Goal: Contribute content

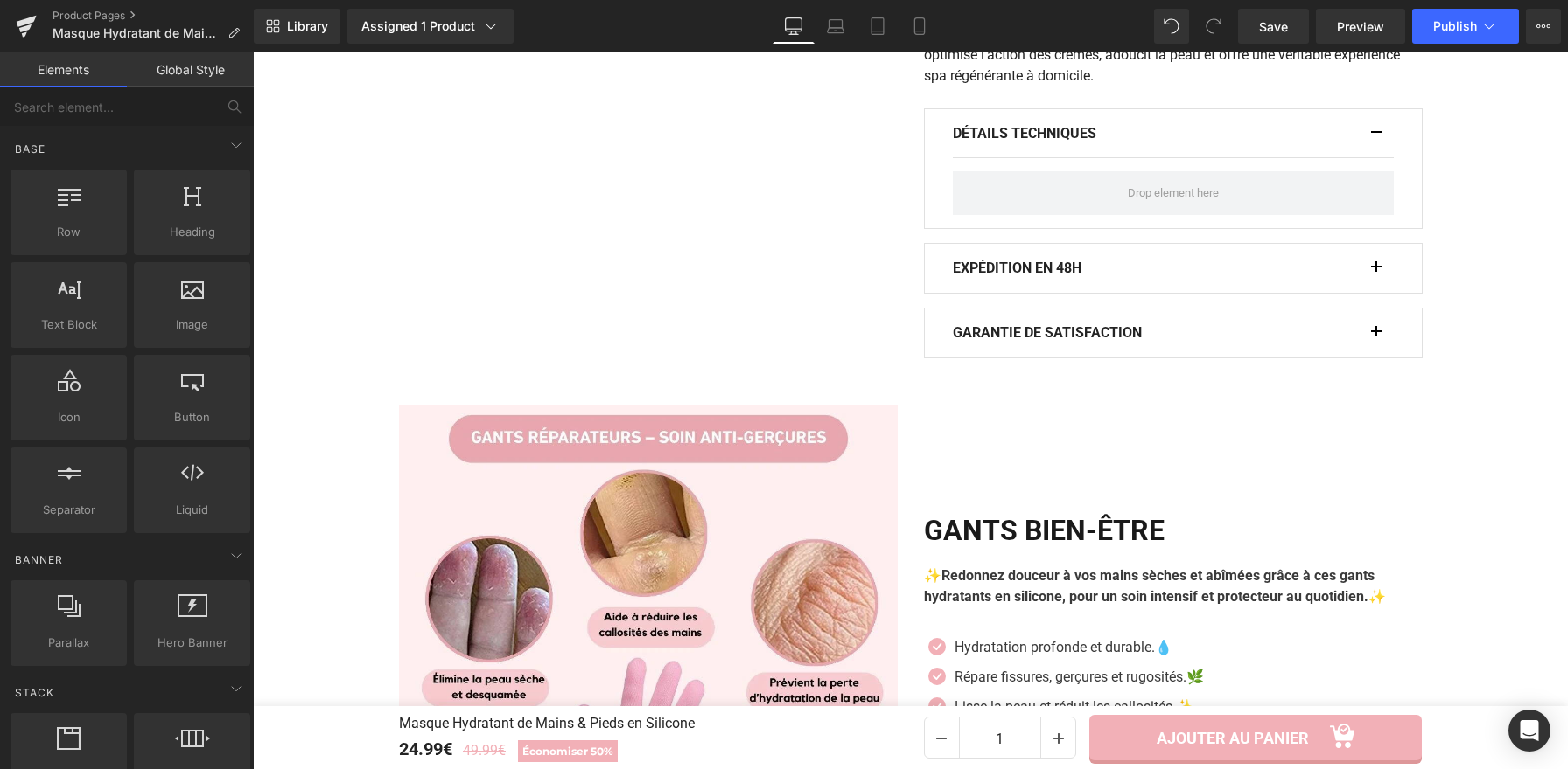
scroll to position [1283, 0]
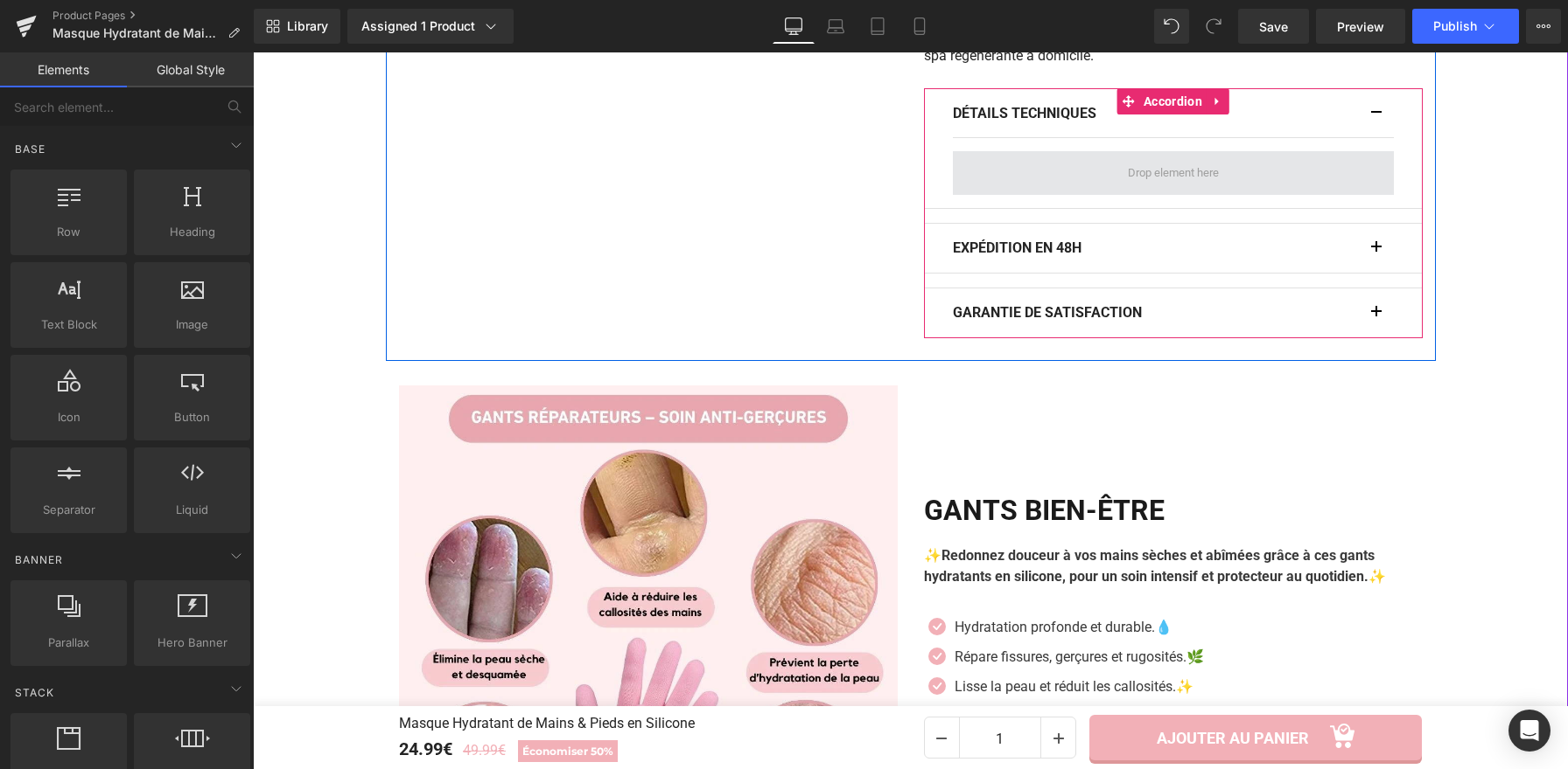
click at [1170, 173] on span at bounding box center [1173, 173] width 103 height 27
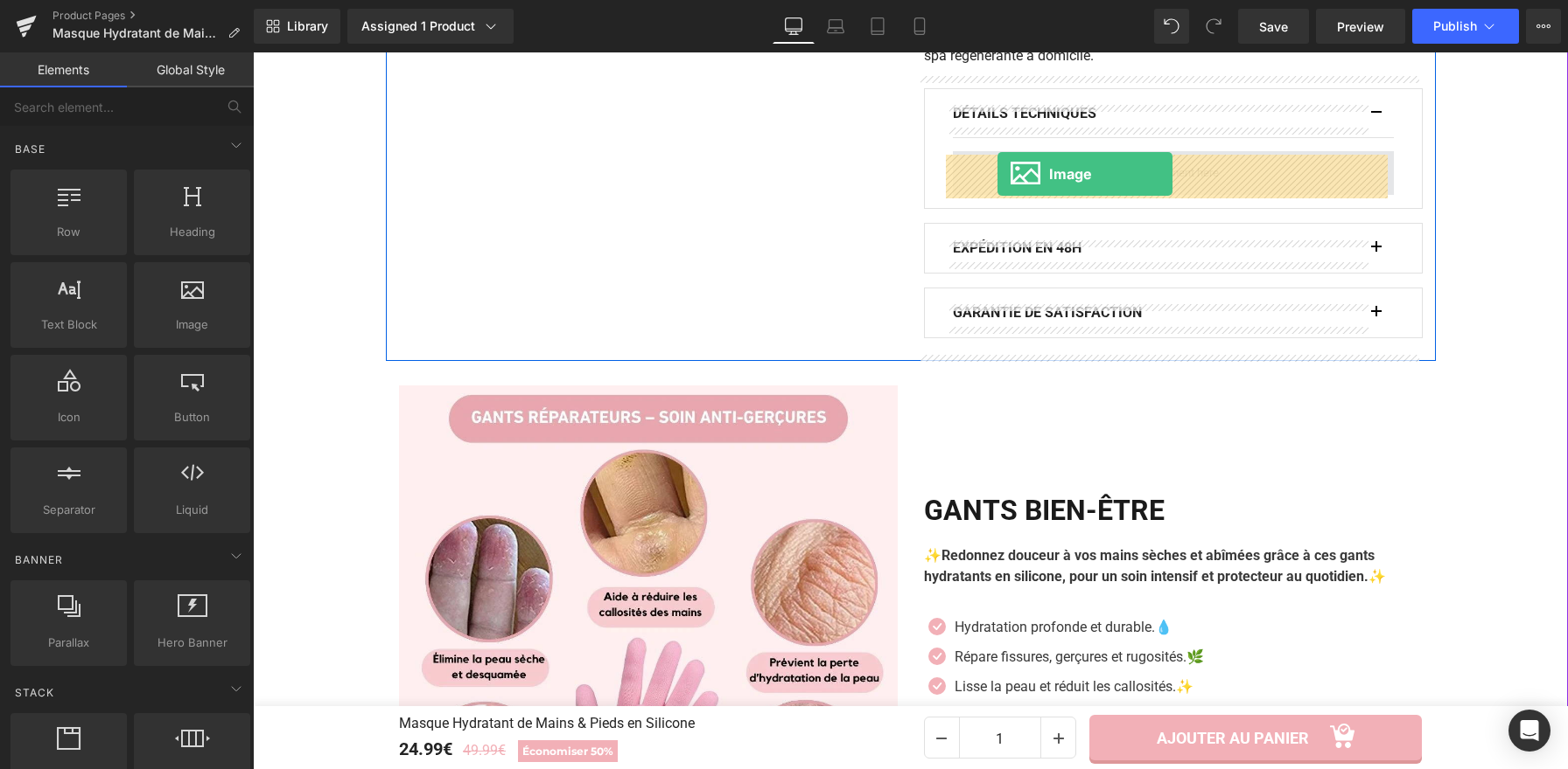
drag, startPoint x: 444, startPoint y: 371, endPoint x: 997, endPoint y: 174, distance: 587.0
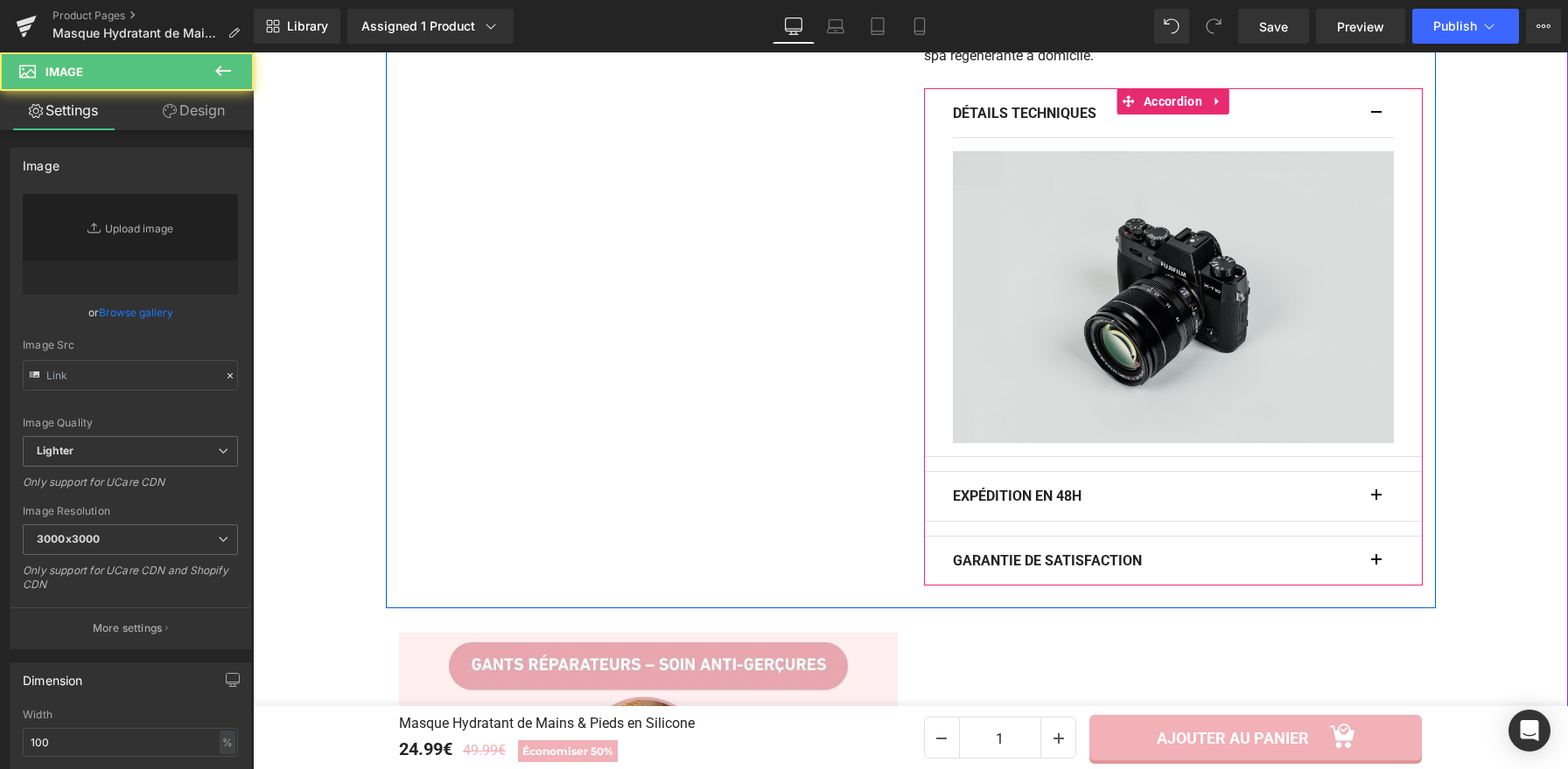
type input "//[DOMAIN_NAME][URL]"
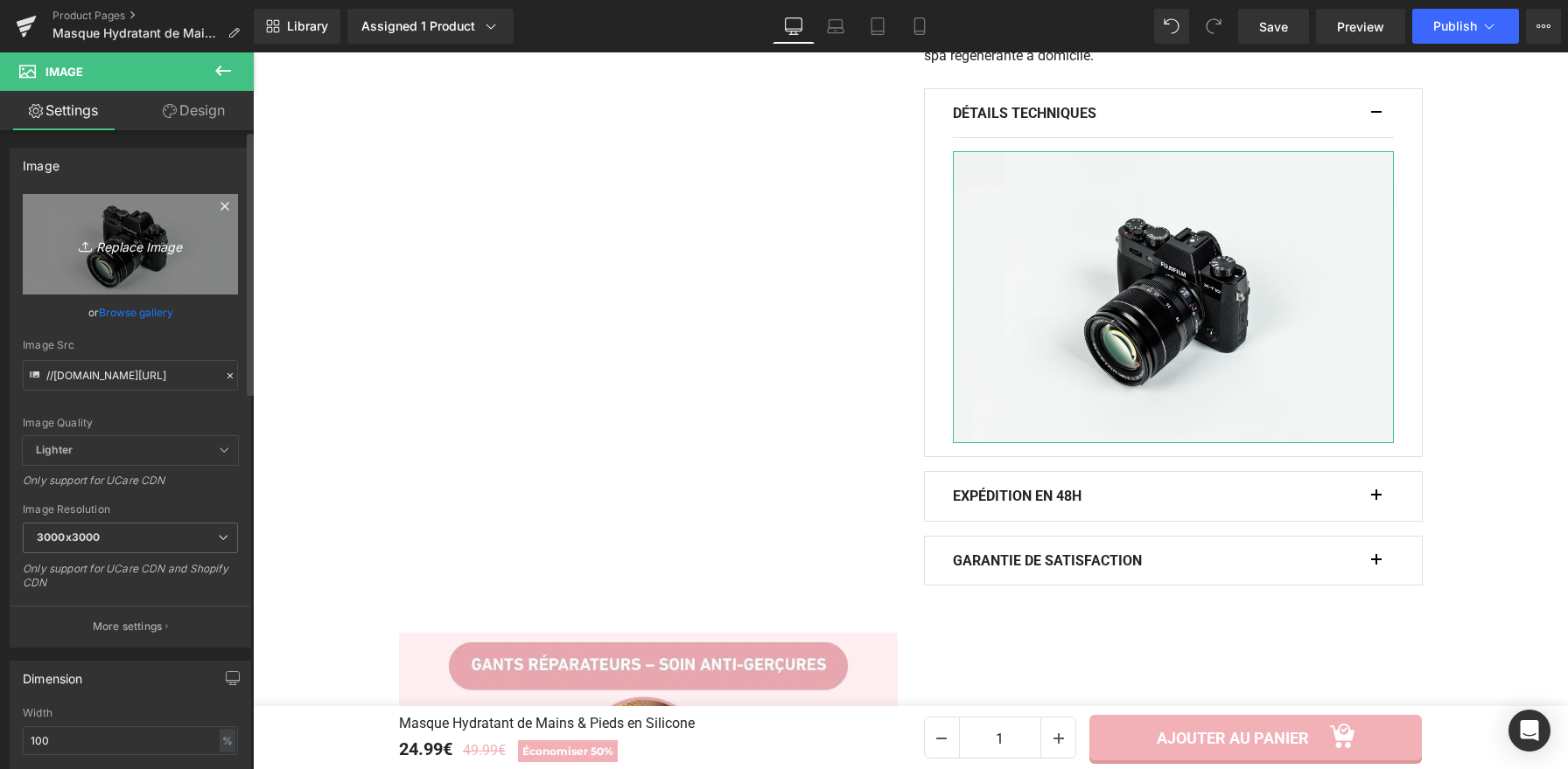
click at [108, 230] on link "Replace Image" at bounding box center [130, 245] width 215 height 100
type input "C:\fakepath\Masque Hydratant de Mains & Pieds en Silicone (6).webp"
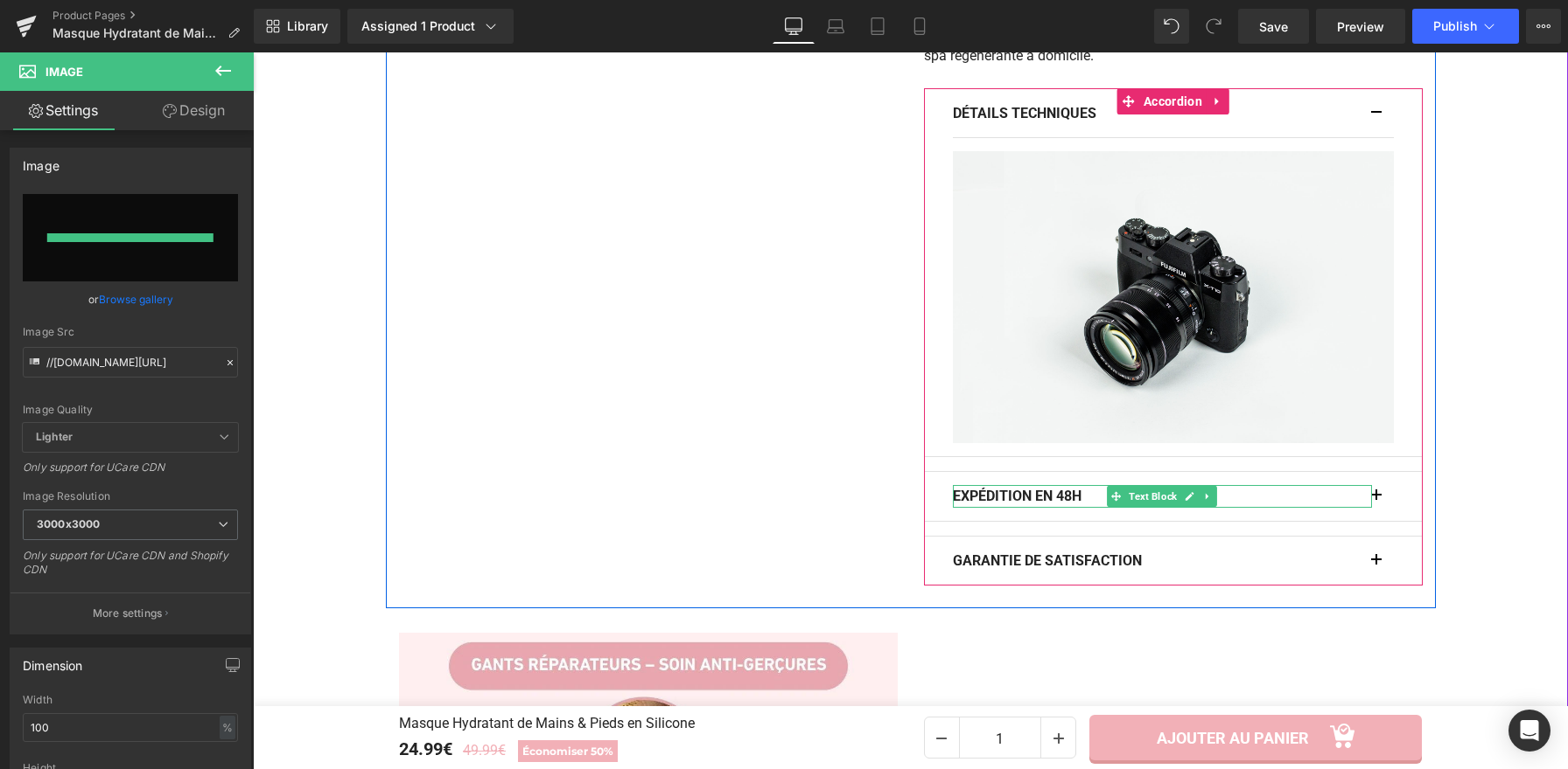
type input "[URL][DOMAIN_NAME]"
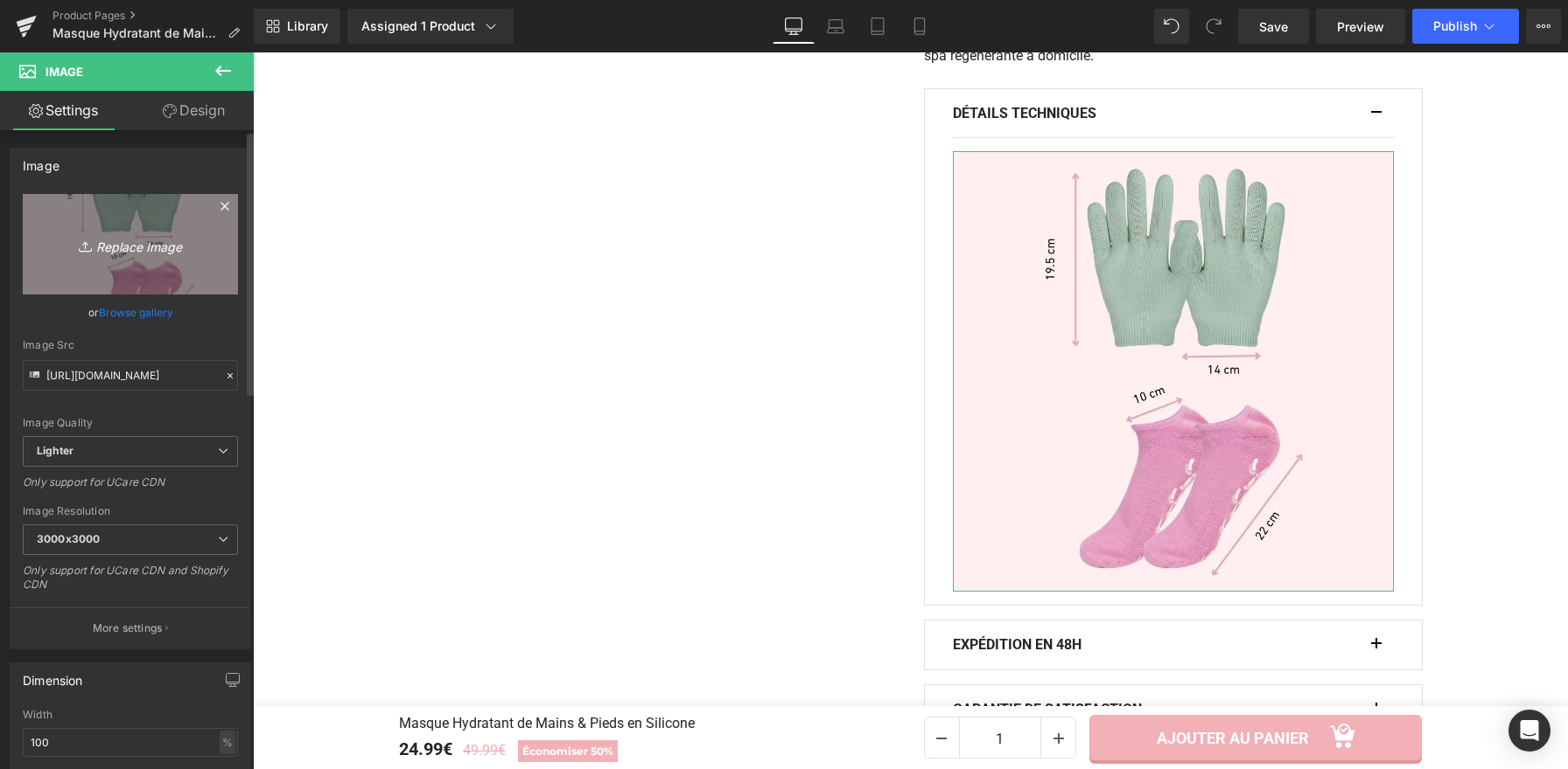
click at [151, 236] on icon "Replace Image" at bounding box center [130, 244] width 140 height 22
type input "C:\fakepath\Masque Hydratant de Mains & Pieds en Silicone (7).webp"
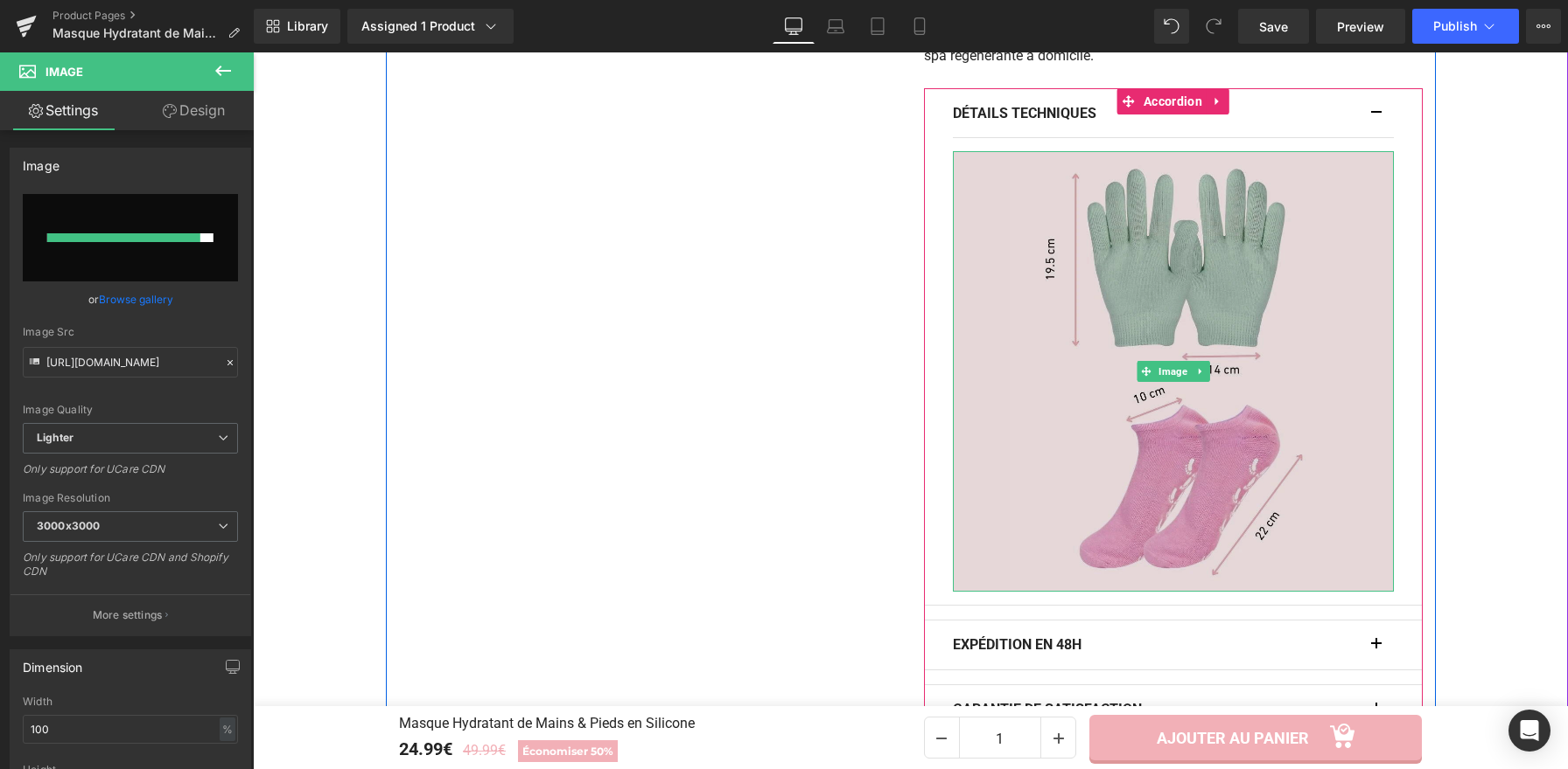
type input "[URL][DOMAIN_NAME]"
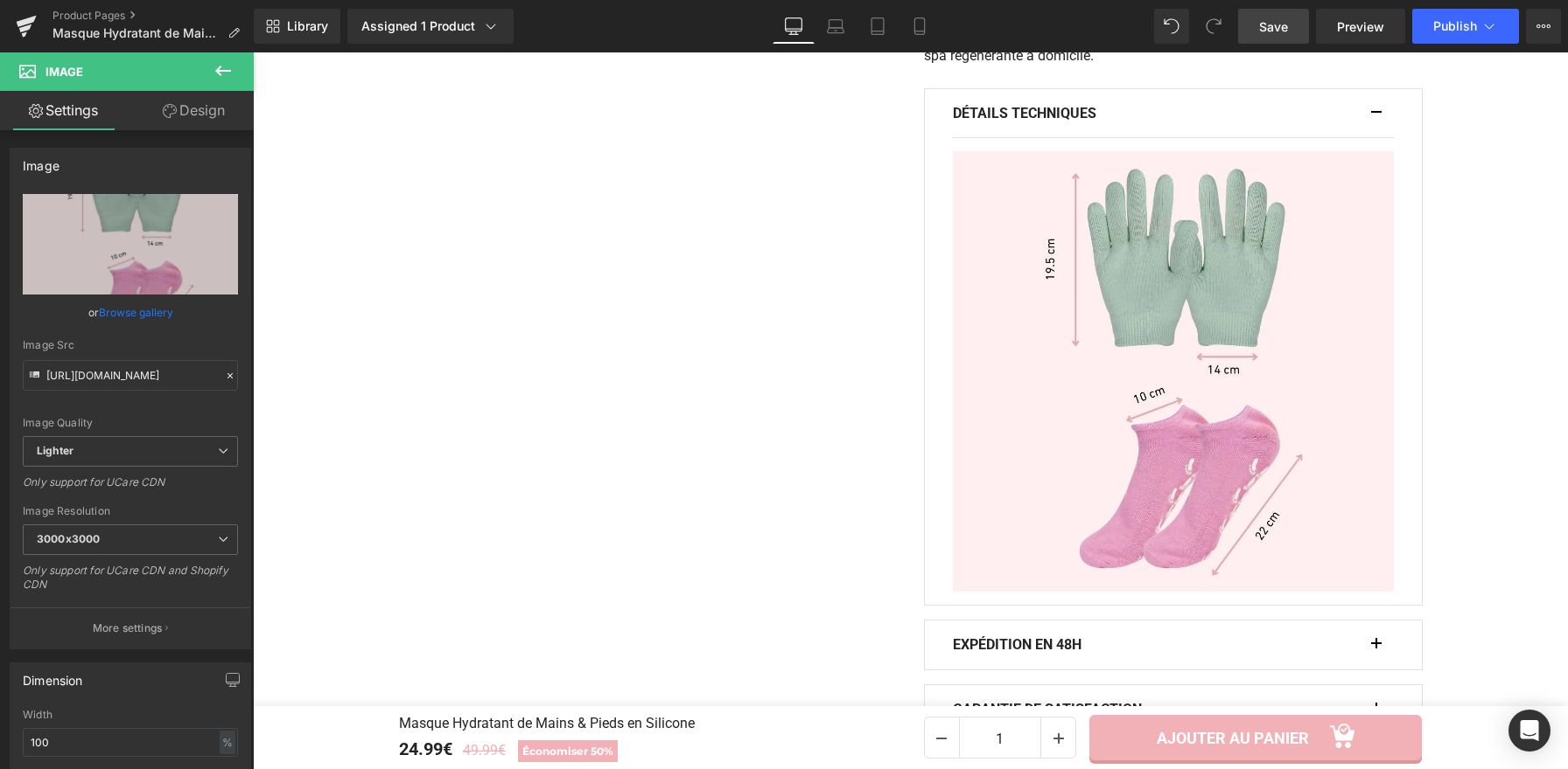
drag, startPoint x: 1289, startPoint y: 33, endPoint x: 998, endPoint y: 328, distance: 414.4
click at [1288, 33] on span "Save" at bounding box center [1273, 26] width 29 height 18
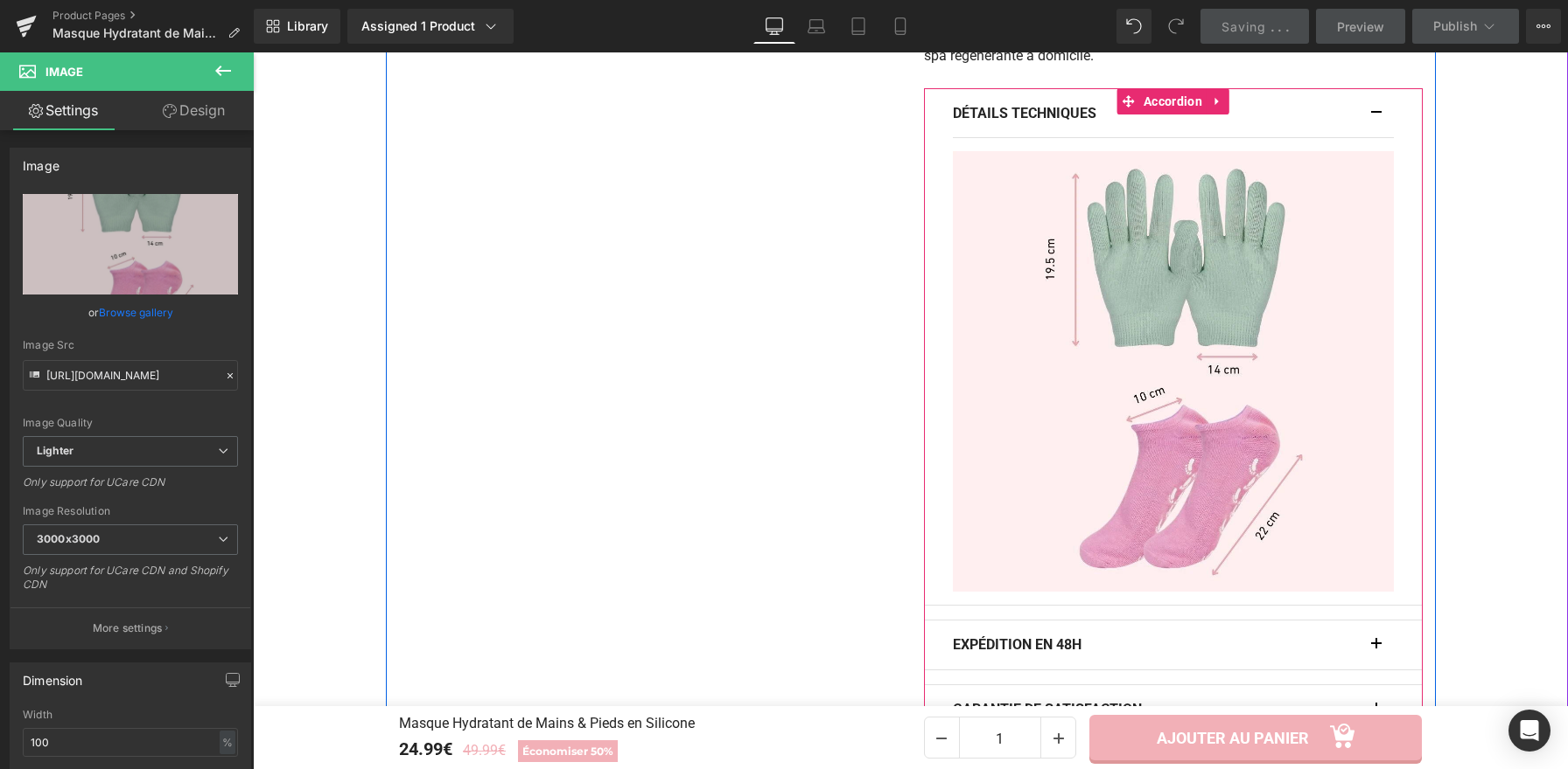
click at [1376, 115] on button "button" at bounding box center [1385, 114] width 18 height 49
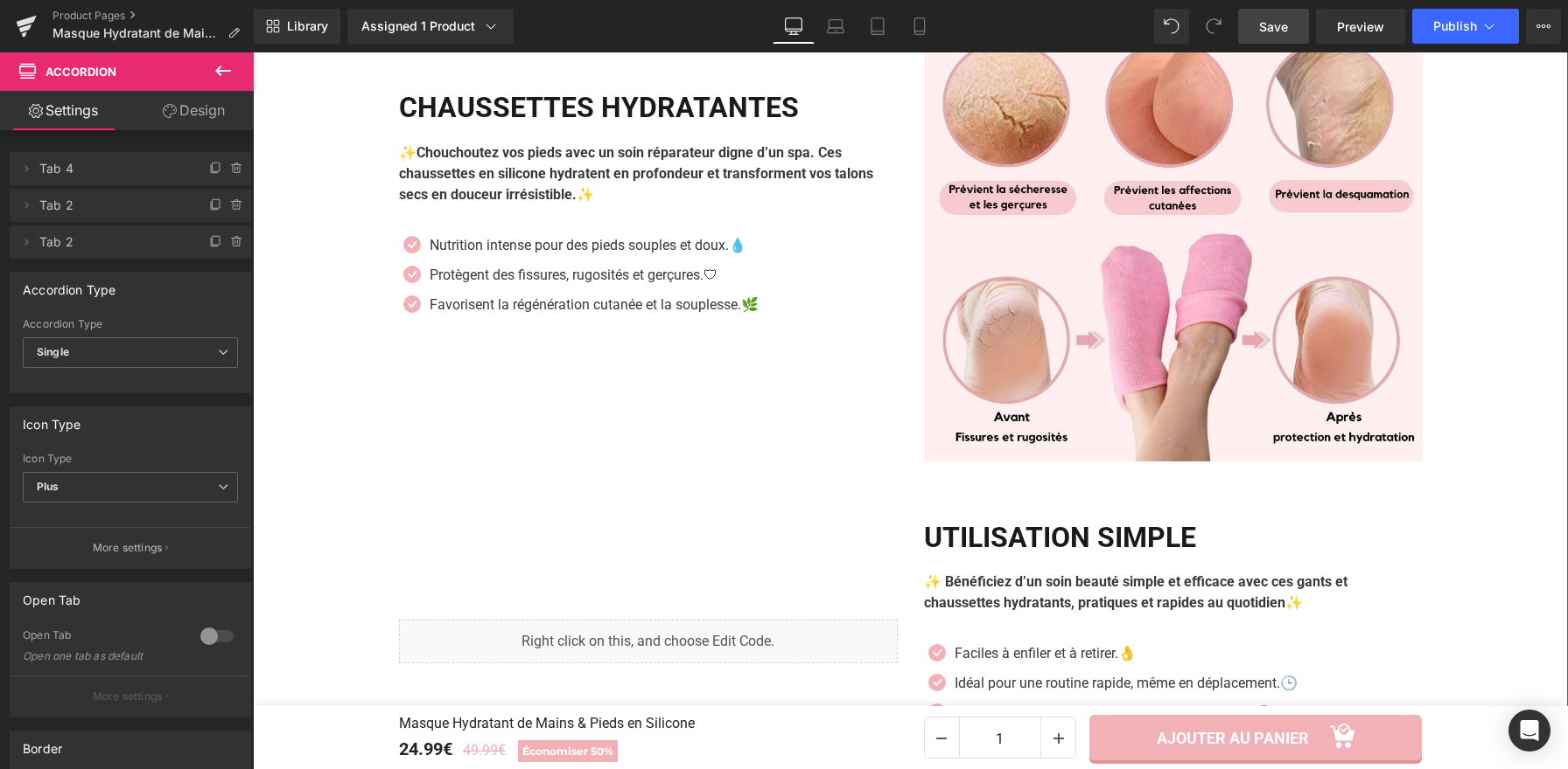
scroll to position [2191, 0]
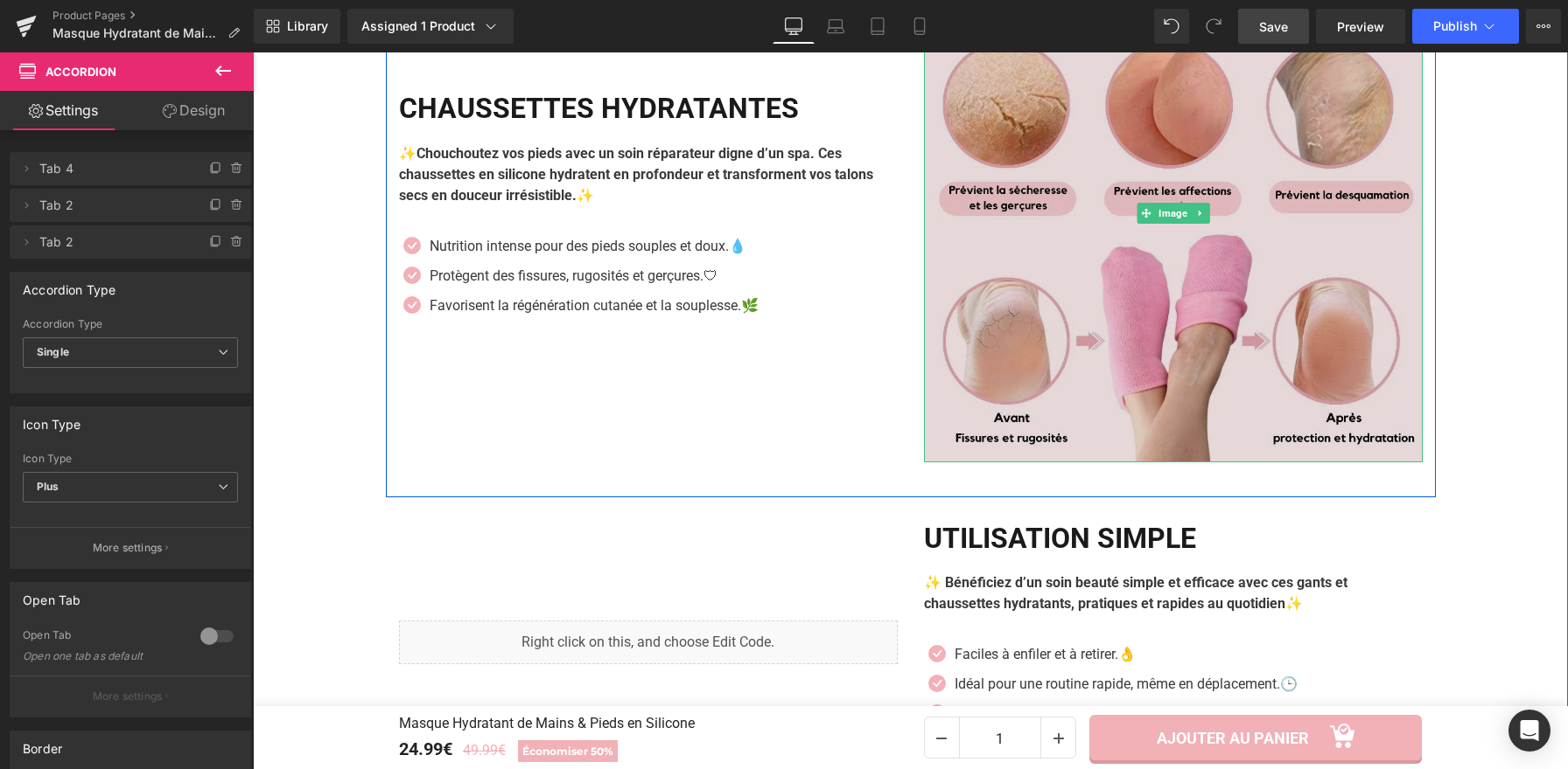
click at [1063, 194] on img at bounding box center [1173, 213] width 498 height 498
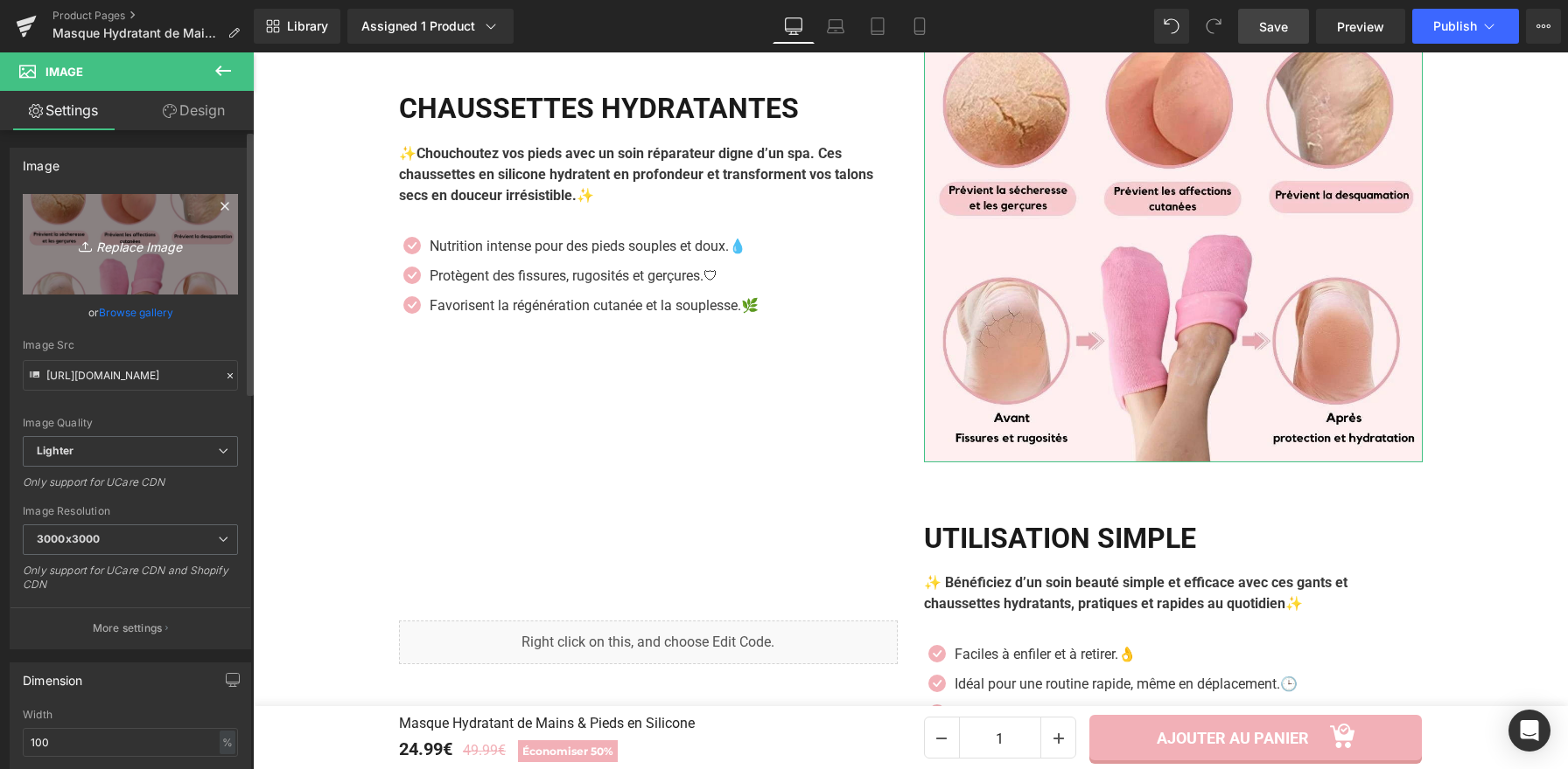
click at [122, 218] on link "Replace Image" at bounding box center [130, 245] width 215 height 100
type input "C:\fakepath\Masque Hydratant de Mains & Pieds en Silicone (8).webp"
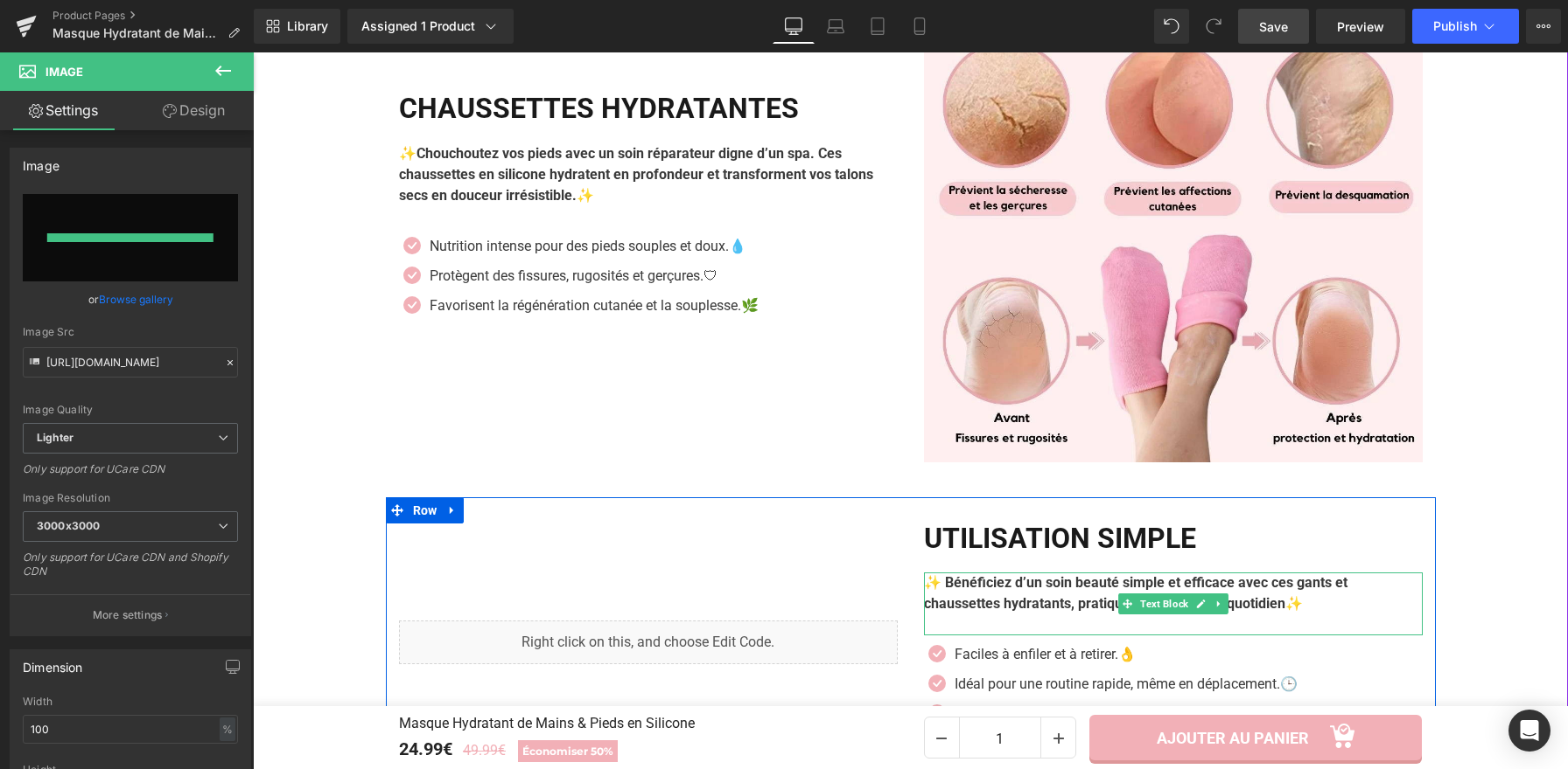
type input "[URL][DOMAIN_NAME]"
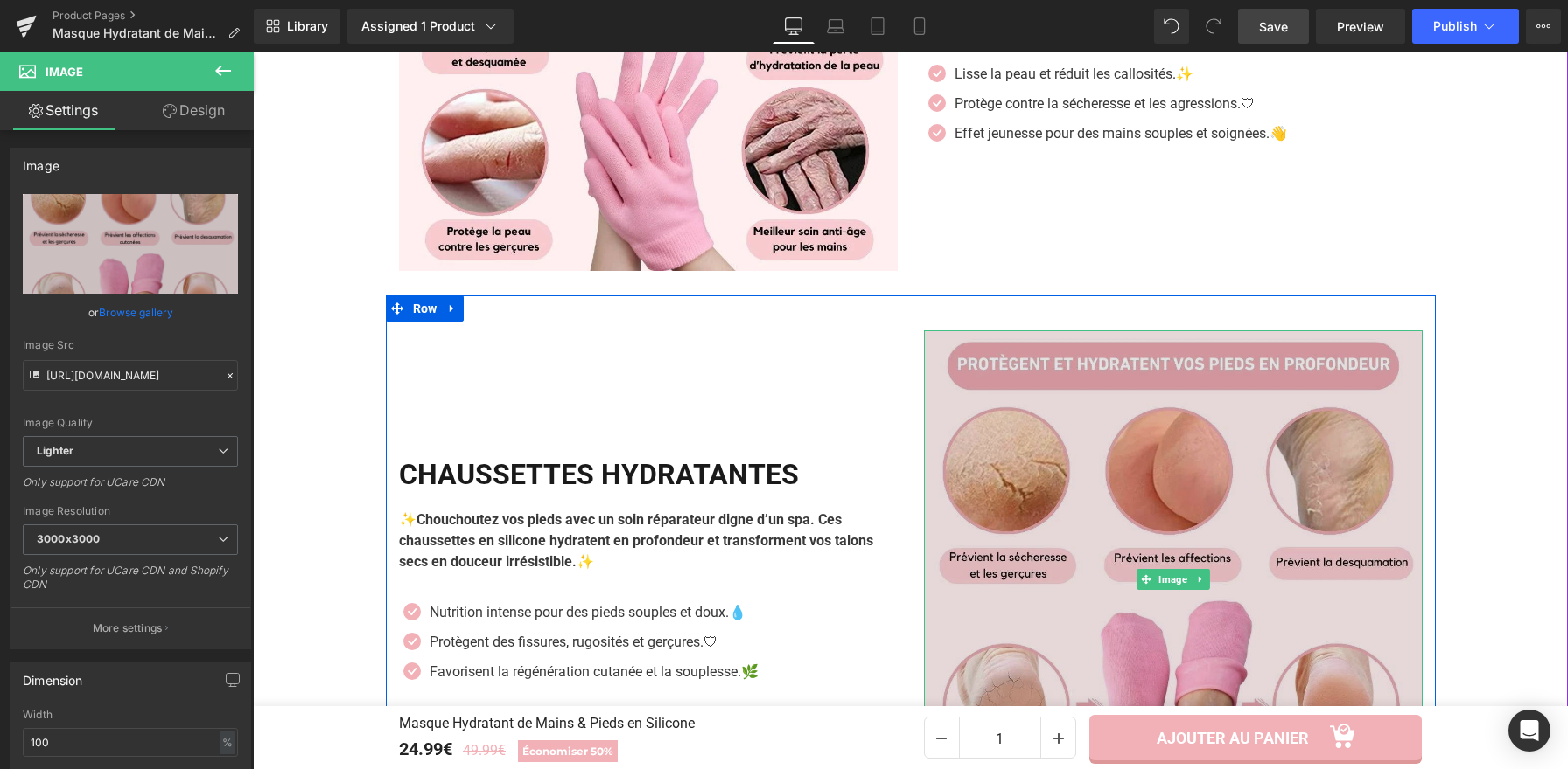
scroll to position [1830, 0]
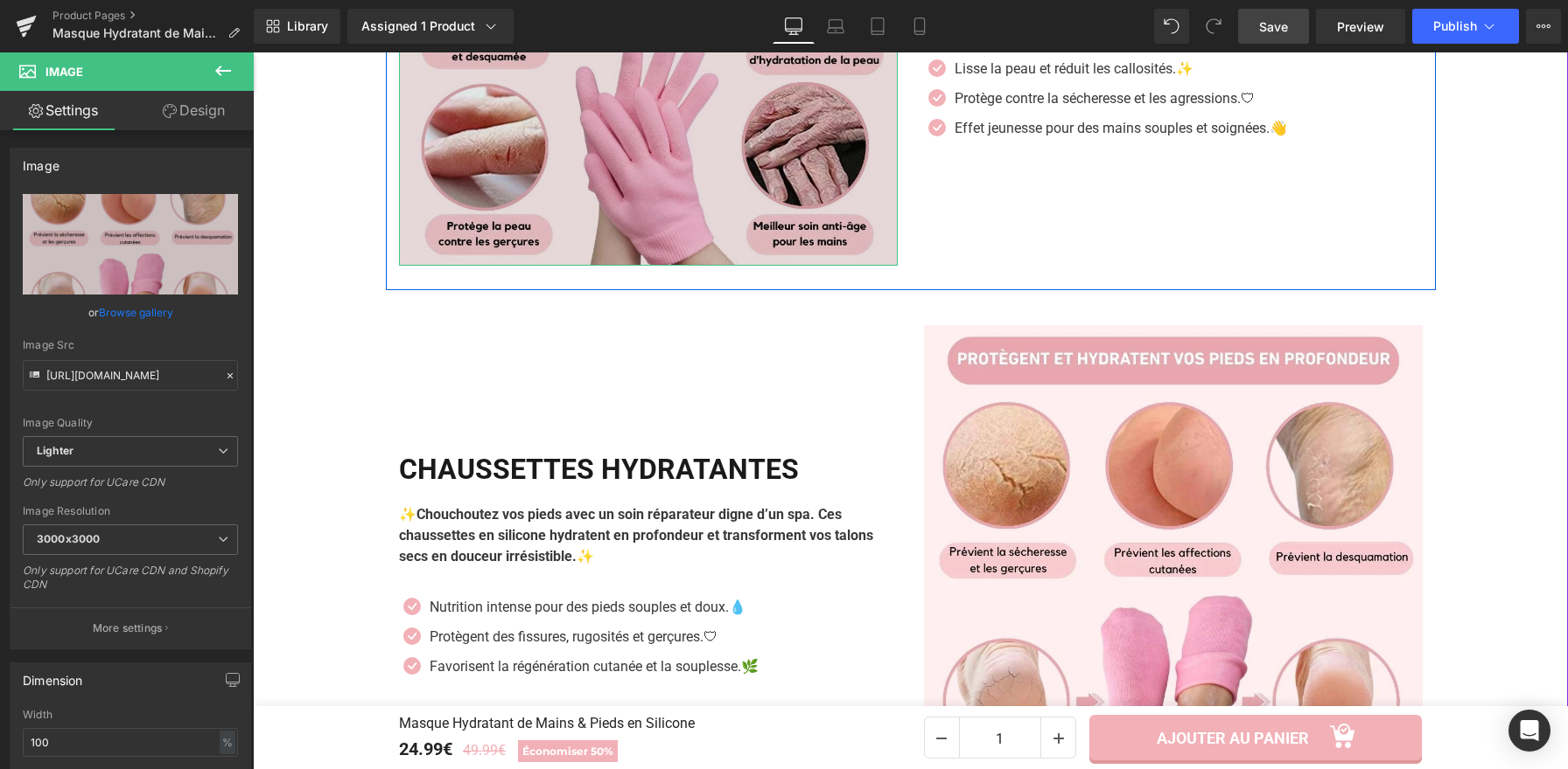
click at [578, 196] on img at bounding box center [648, 17] width 498 height 498
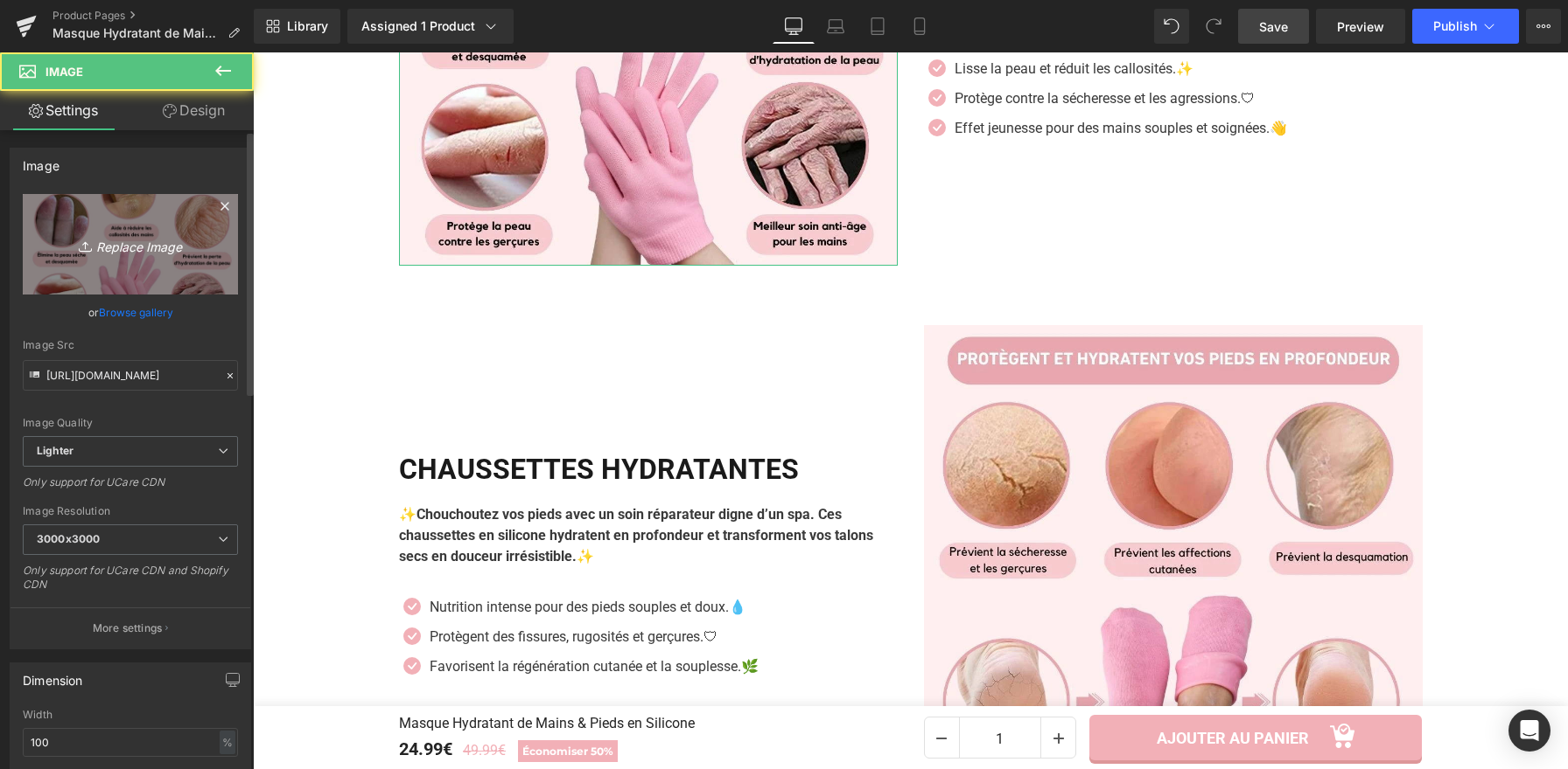
click at [90, 234] on icon "Replace Image" at bounding box center [130, 244] width 140 height 22
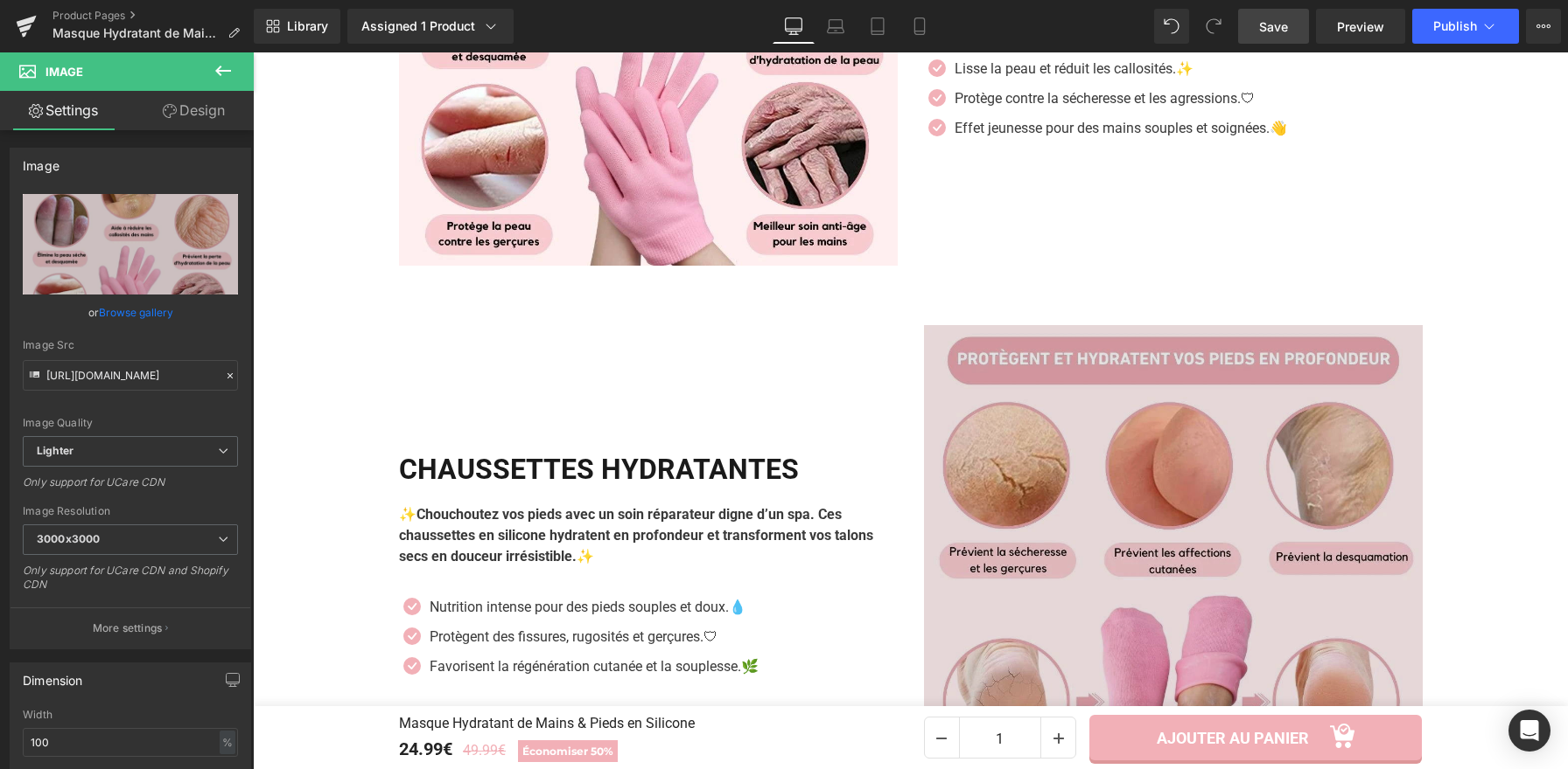
type input "C:\fakepath\Masque Hydratant de Mains & Pieds en Silicone (9).webp"
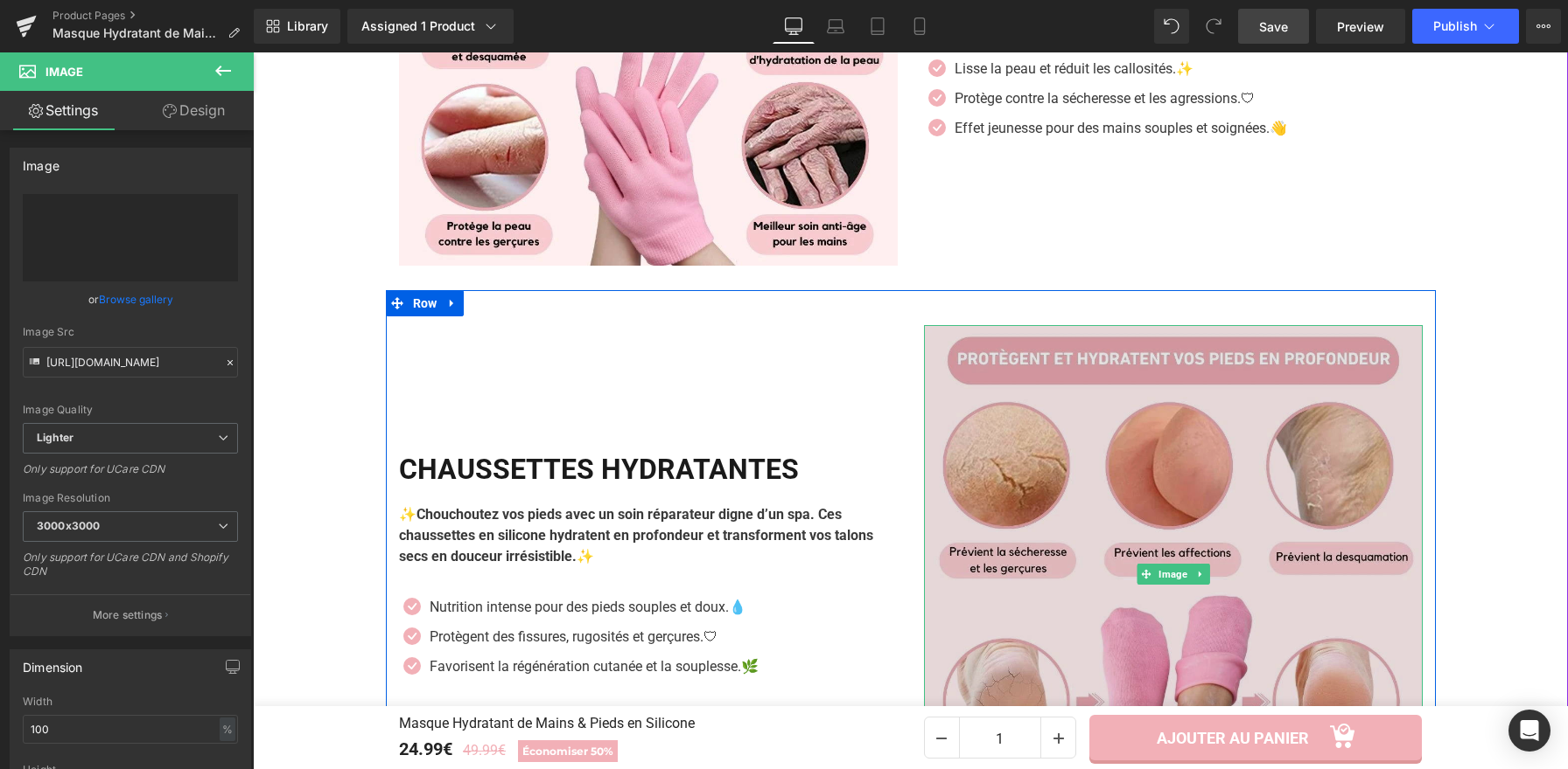
type input "[URL][DOMAIN_NAME]"
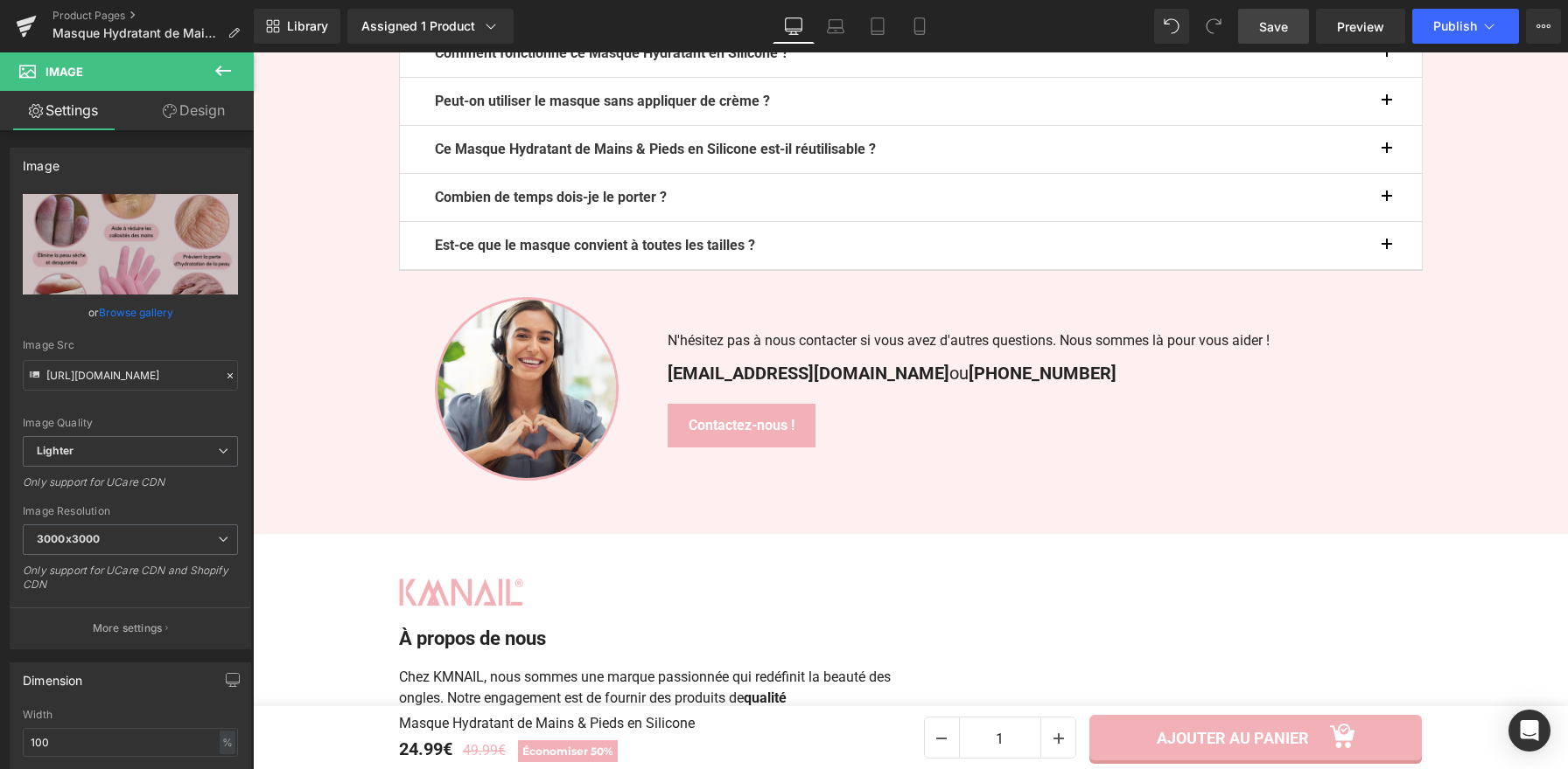
scroll to position [3637, 0]
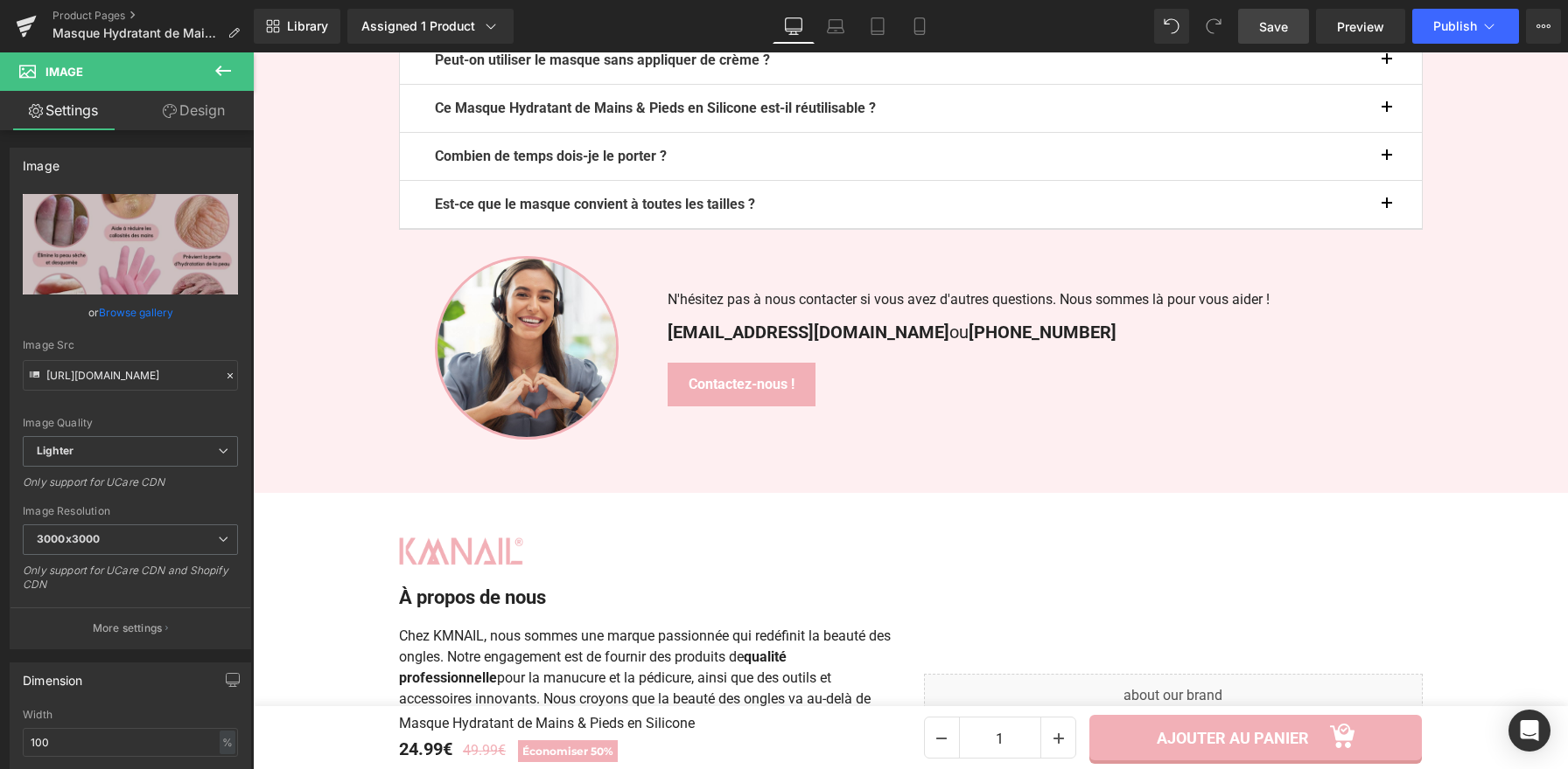
click at [1262, 26] on span "Save" at bounding box center [1273, 26] width 29 height 18
click at [1346, 22] on span "Preview" at bounding box center [1360, 26] width 48 height 18
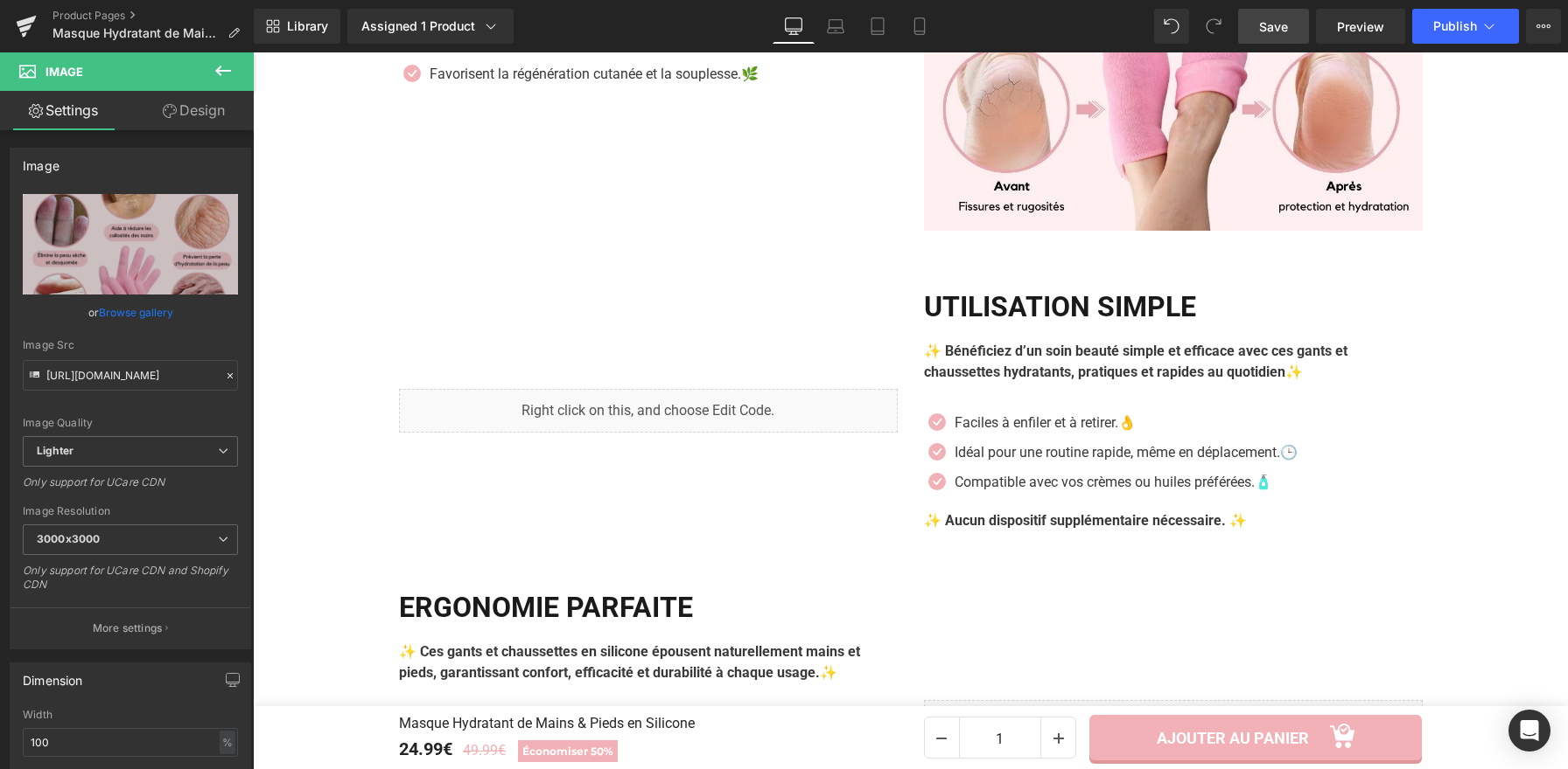
scroll to position [2421, 0]
click at [1470, 38] on button "Publish" at bounding box center [1465, 26] width 107 height 35
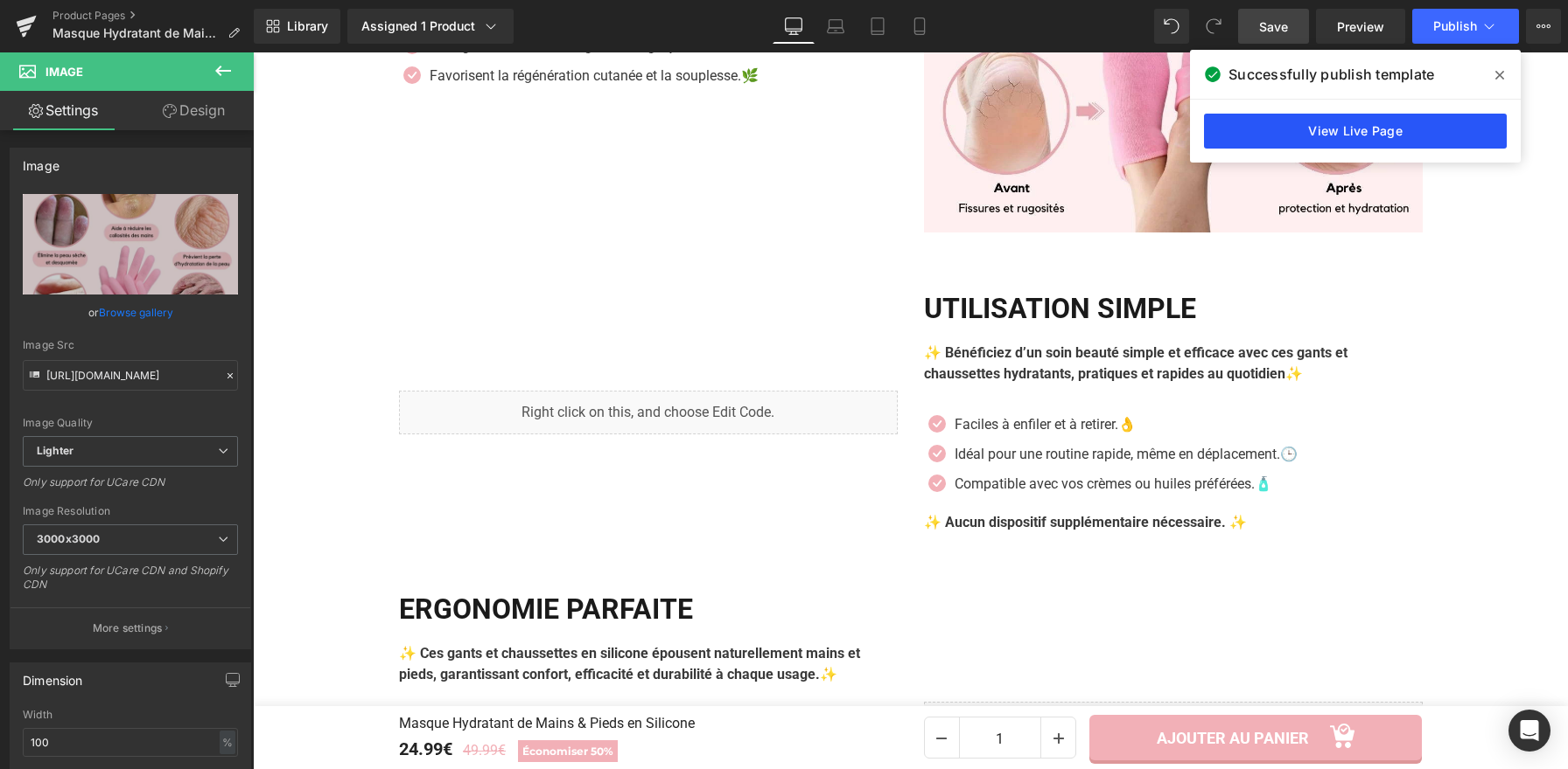
click at [1373, 137] on link "View Live Page" at bounding box center [1355, 131] width 303 height 35
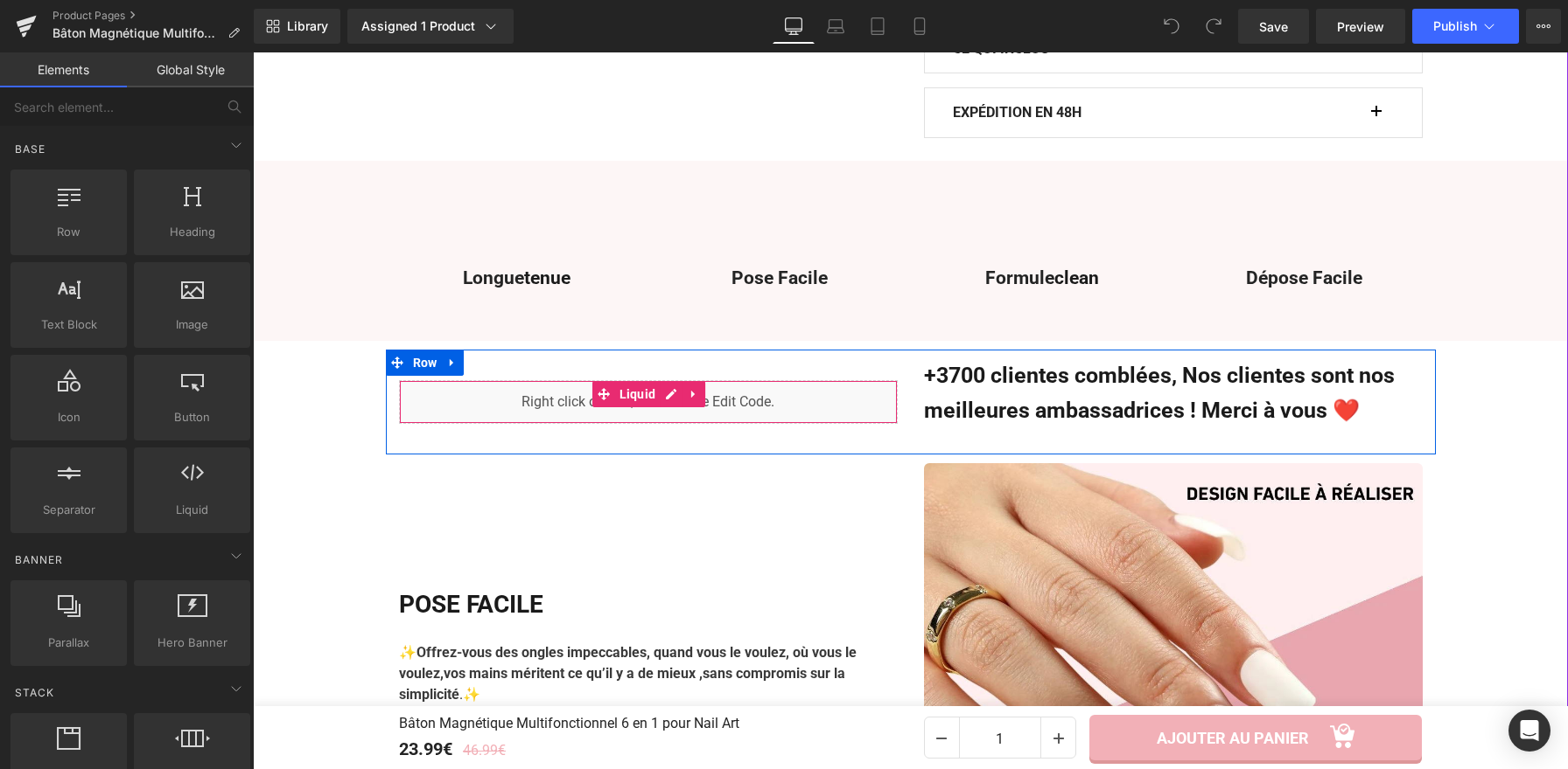
scroll to position [1263, 0]
